Goal: Task Accomplishment & Management: Manage account settings

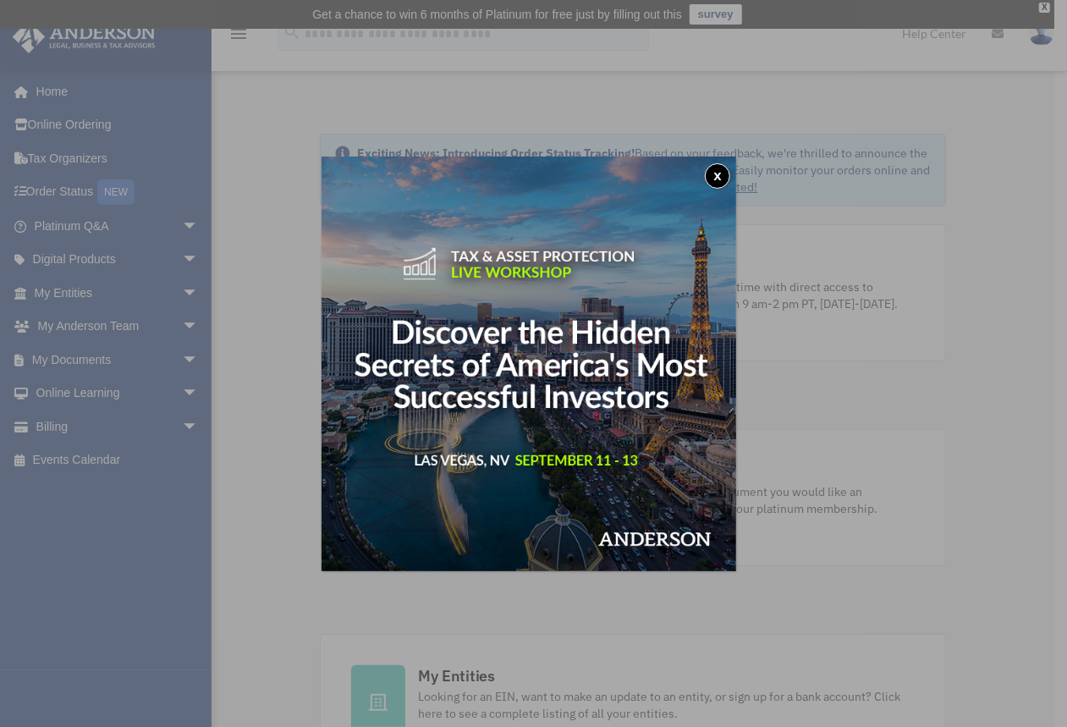
click at [722, 173] on button "x" at bounding box center [717, 175] width 25 height 25
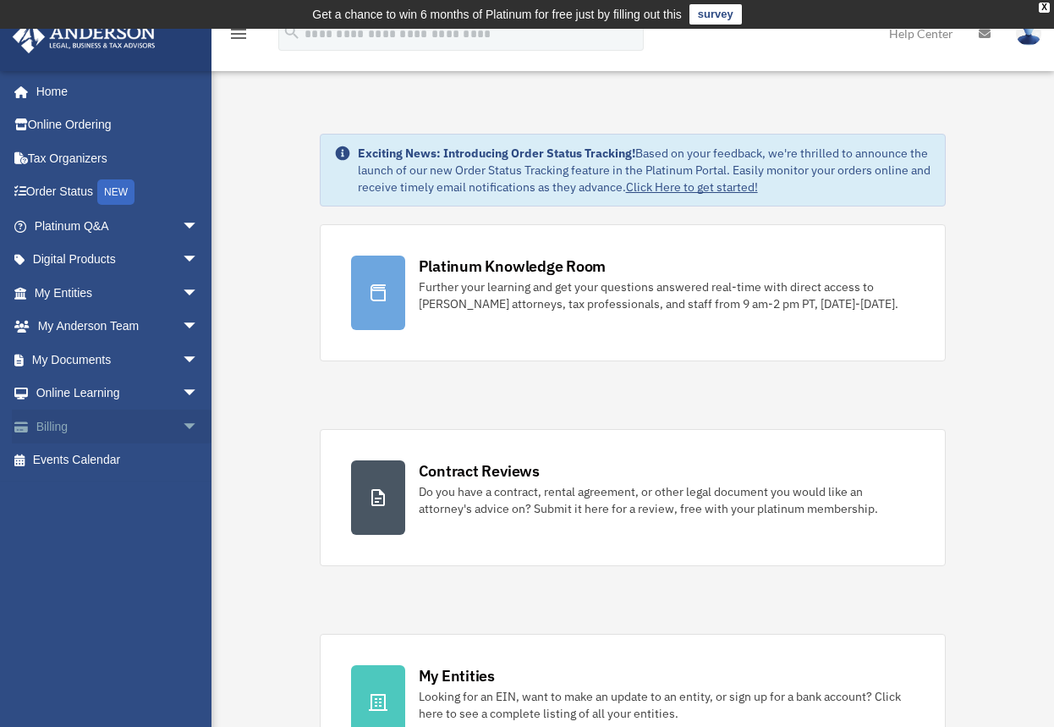
click at [55, 425] on link "Billing arrow_drop_down" at bounding box center [118, 426] width 212 height 34
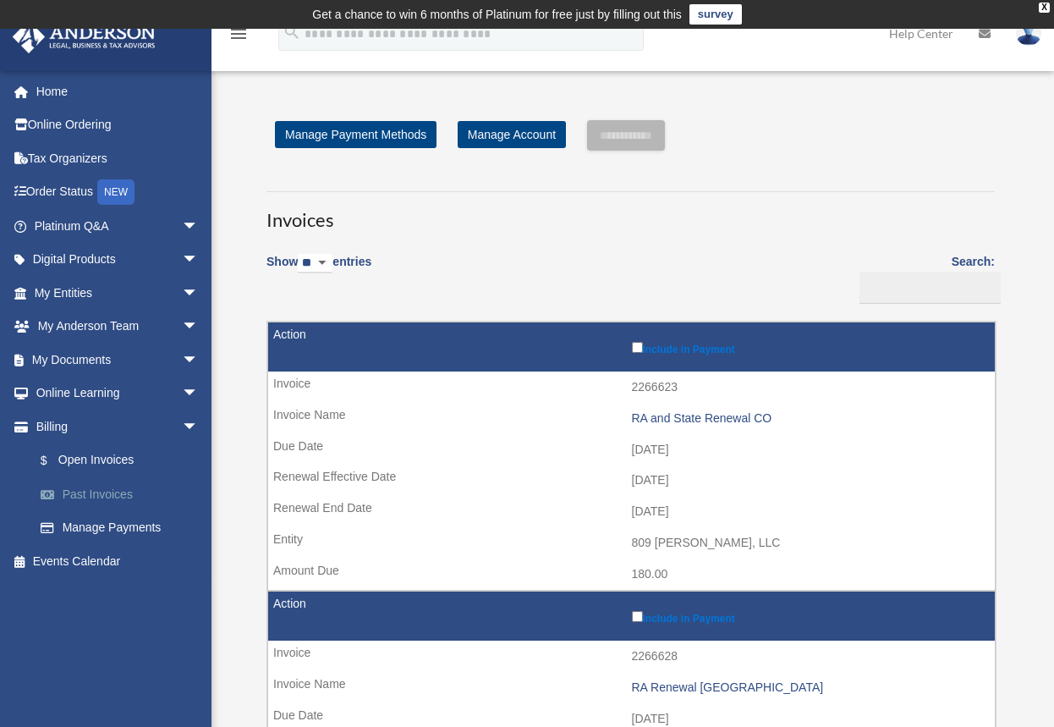
click at [82, 486] on link "Past Invoices" at bounding box center [124, 494] width 200 height 34
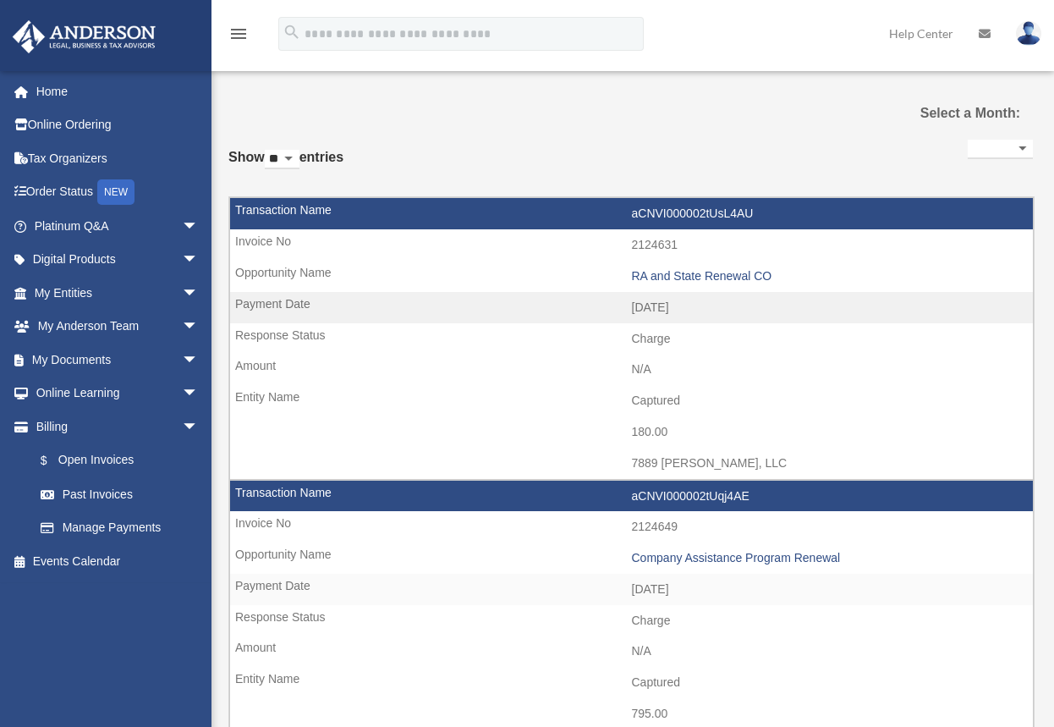
select select
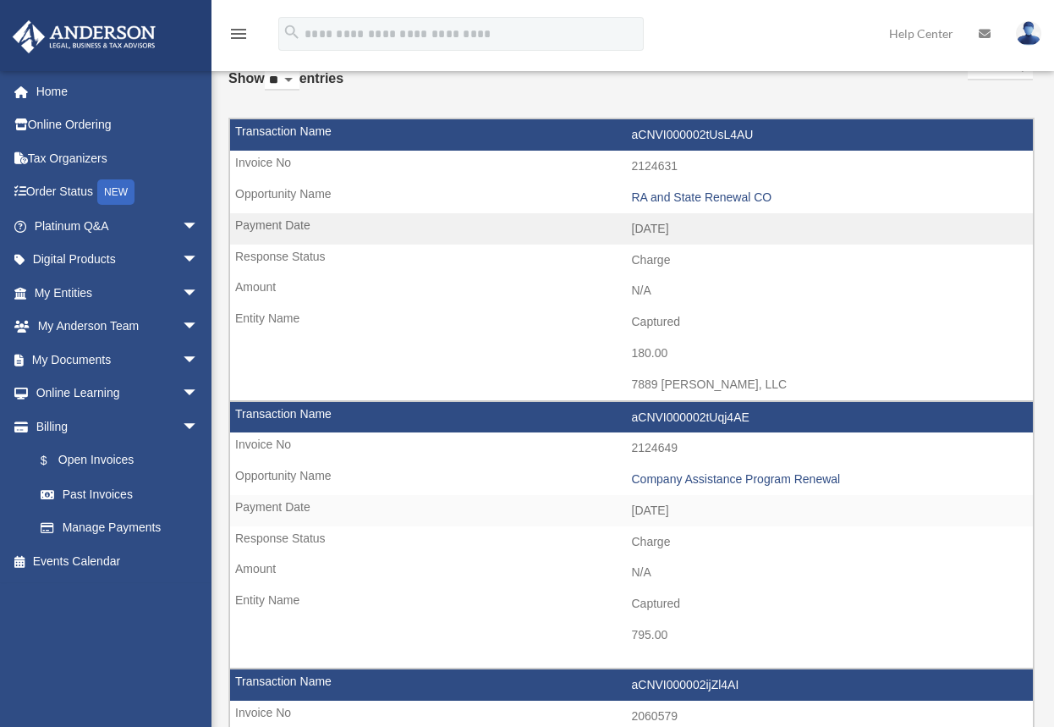
scroll to position [108, 0]
